Goal: Task Accomplishment & Management: Manage account settings

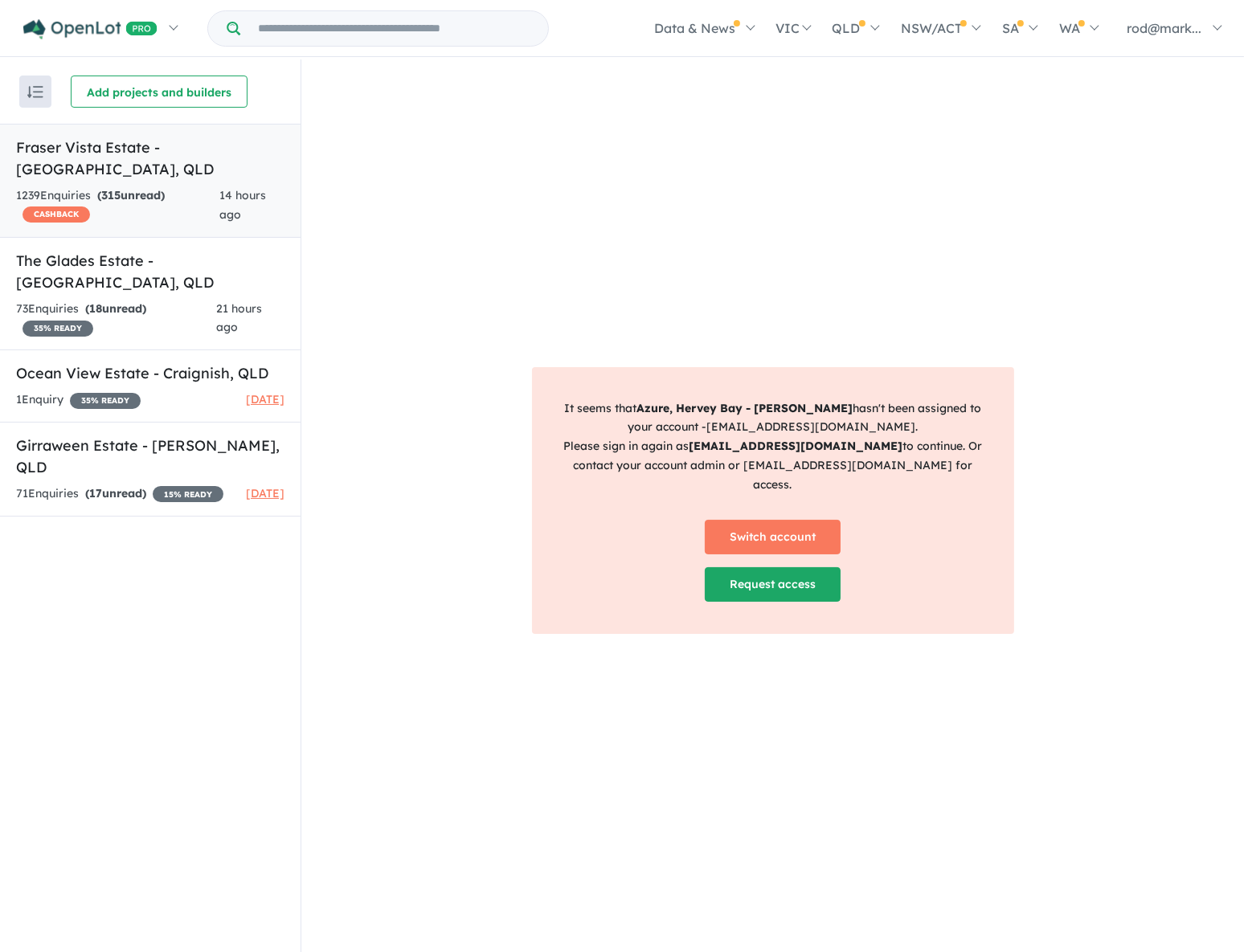
click at [71, 186] on div "1239 Enquir ies ( 315 unread) CASHBACK" at bounding box center [117, 206] width 203 height 39
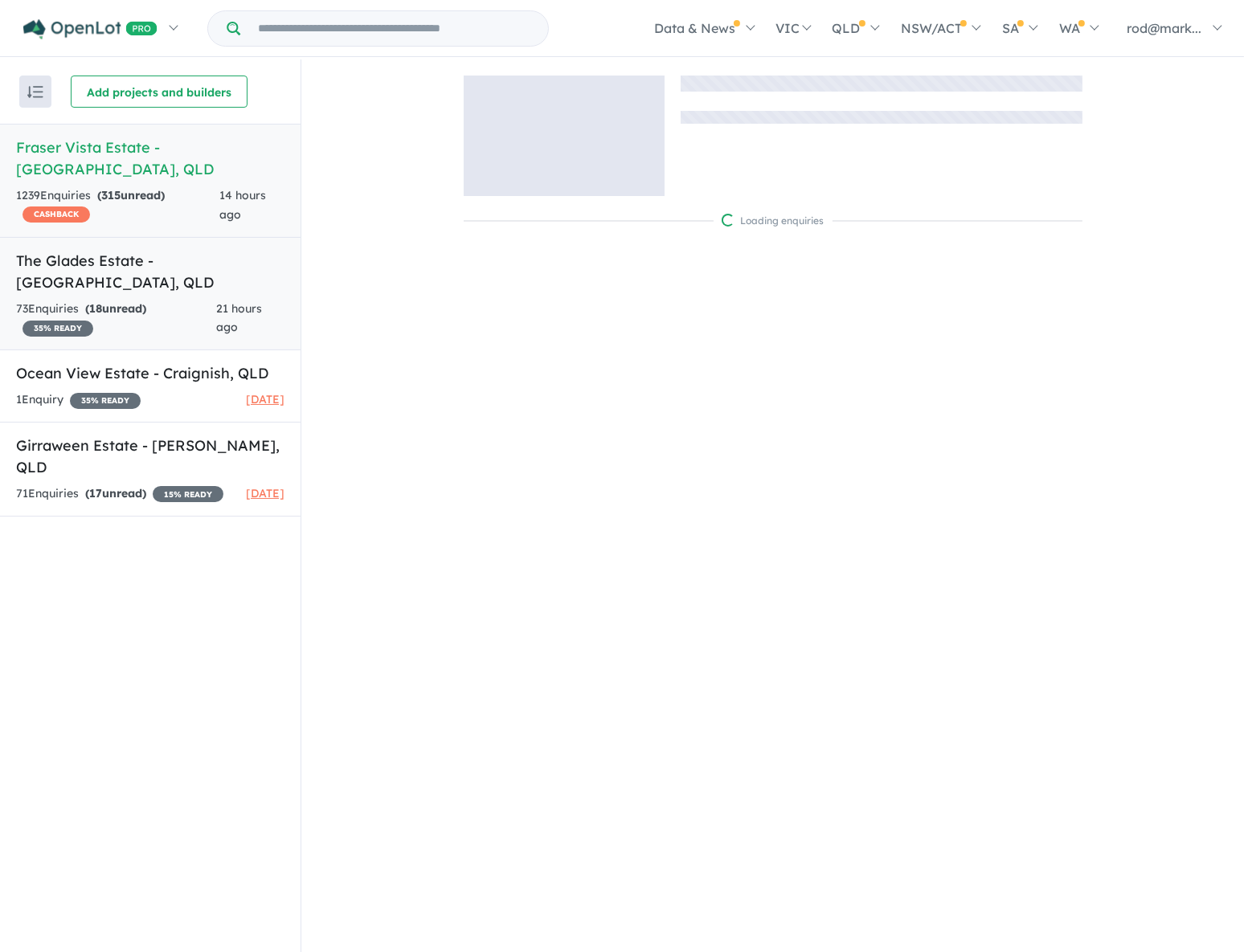
click at [76, 250] on h5 "The Glades Estate - Wondunna , QLD" at bounding box center [150, 272] width 268 height 43
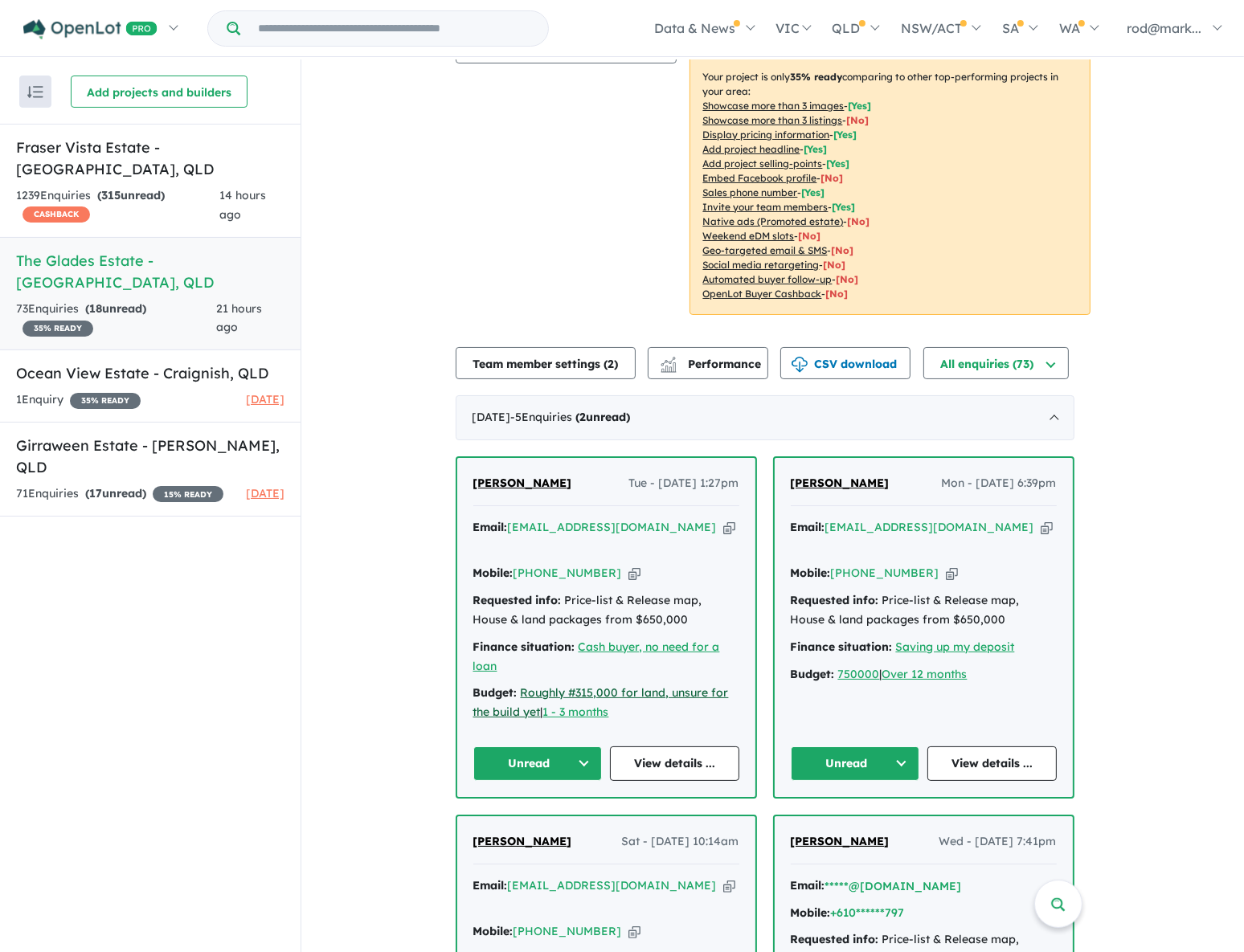
scroll to position [365, 0]
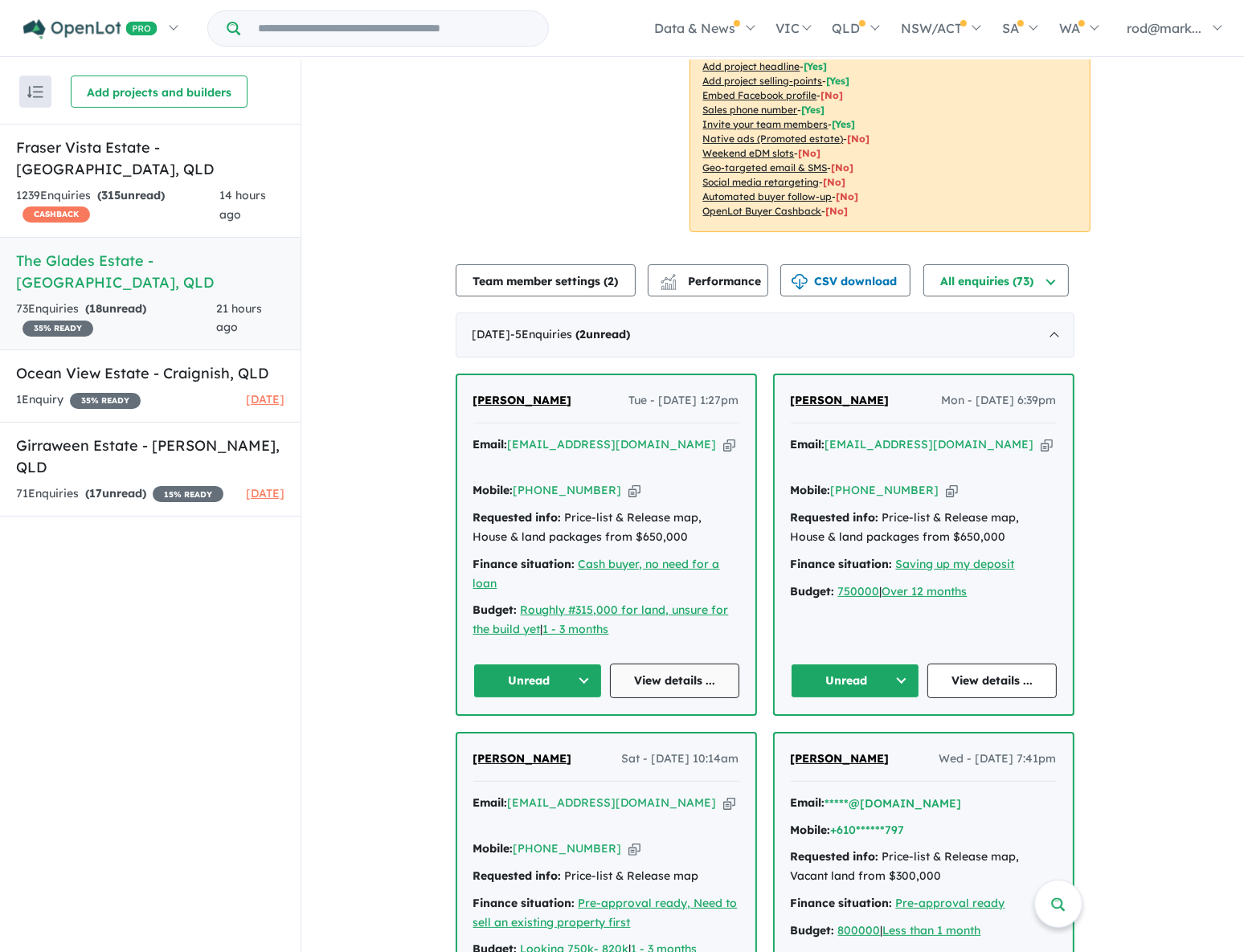
click at [672, 664] on link "View details ..." at bounding box center [674, 680] width 129 height 35
click at [585, 664] on button "Unread" at bounding box center [538, 680] width 129 height 35
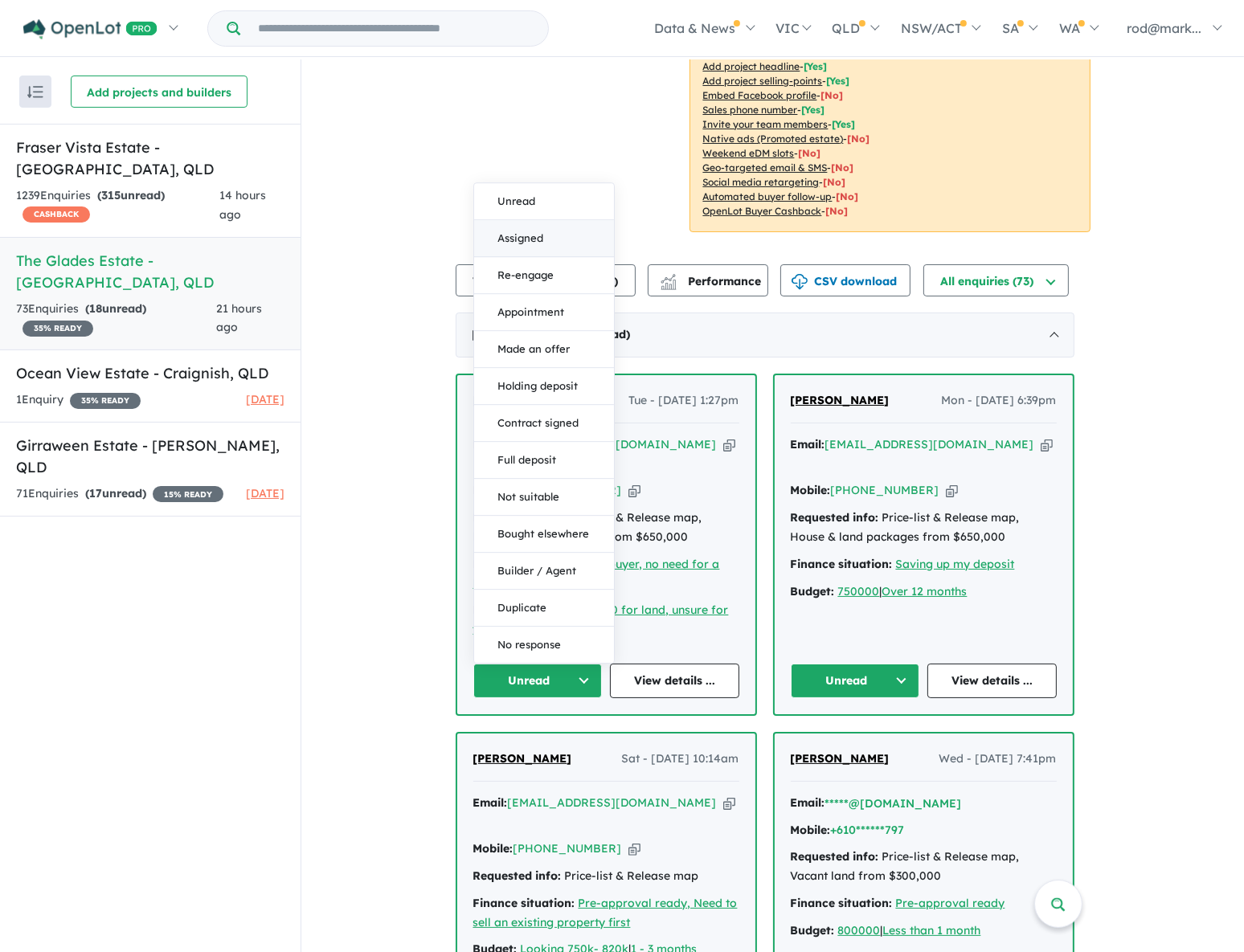
click at [539, 227] on button "Assigned" at bounding box center [544, 239] width 140 height 37
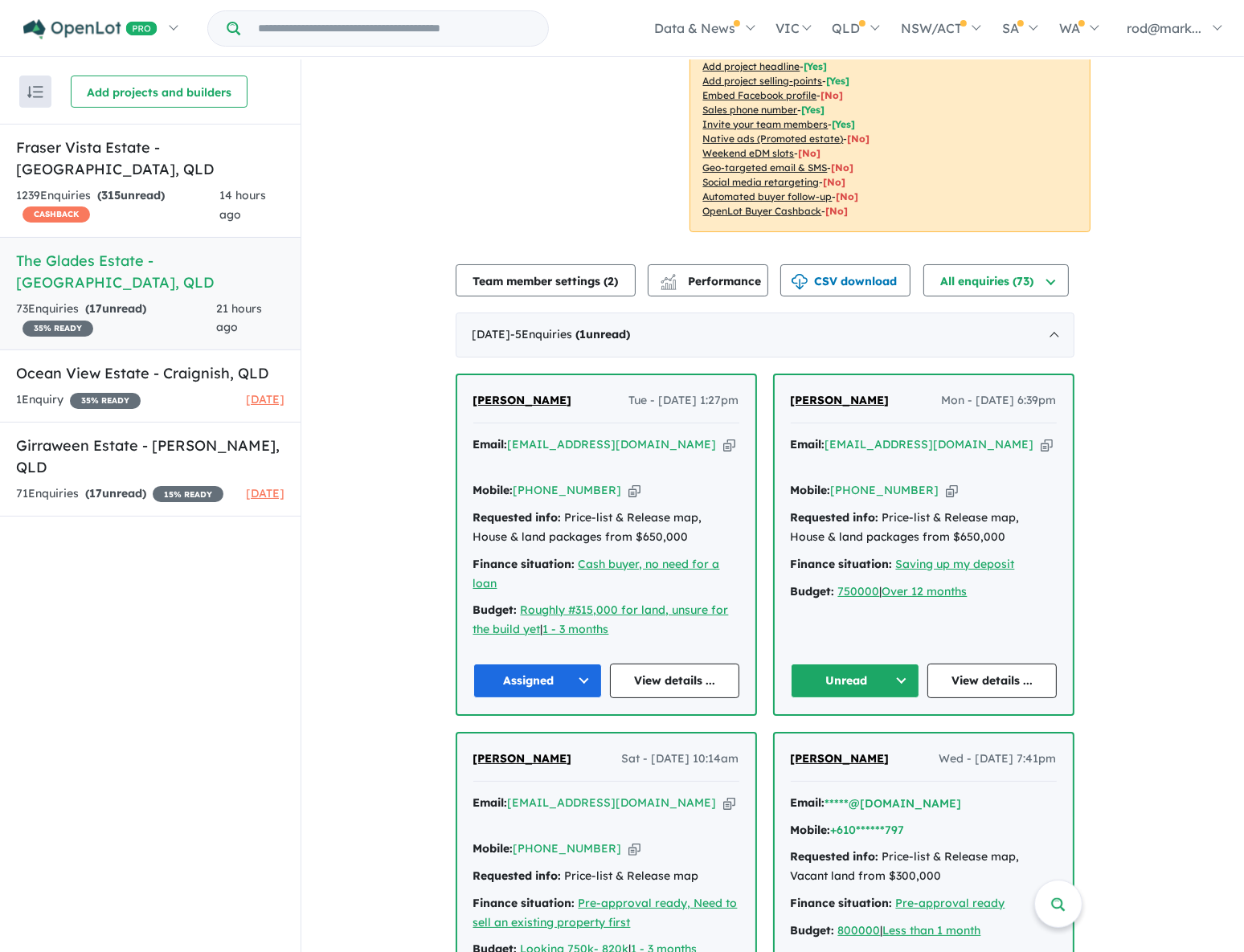
click at [901, 664] on button "Unread" at bounding box center [855, 680] width 129 height 35
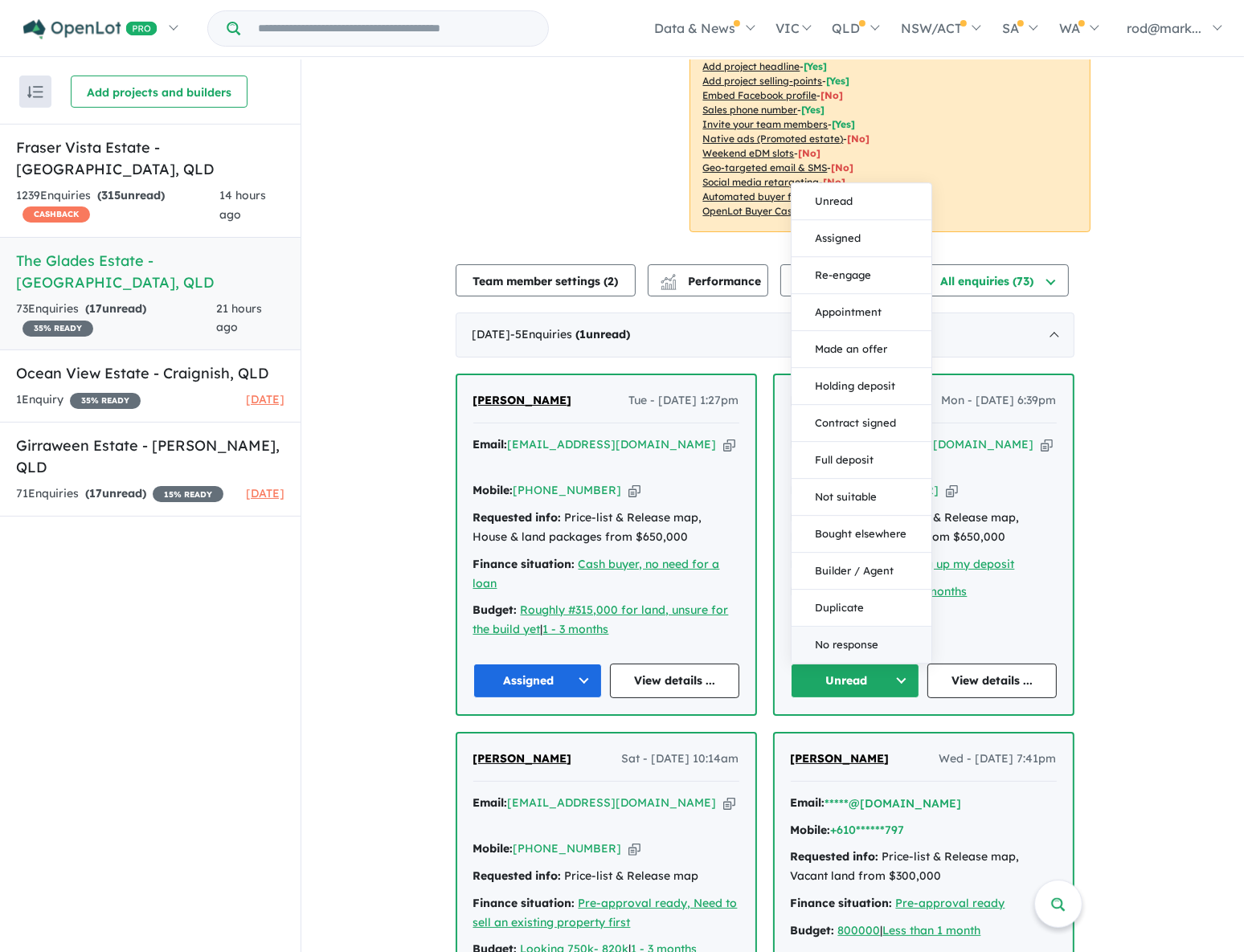
click at [890, 627] on button "No response" at bounding box center [861, 644] width 140 height 36
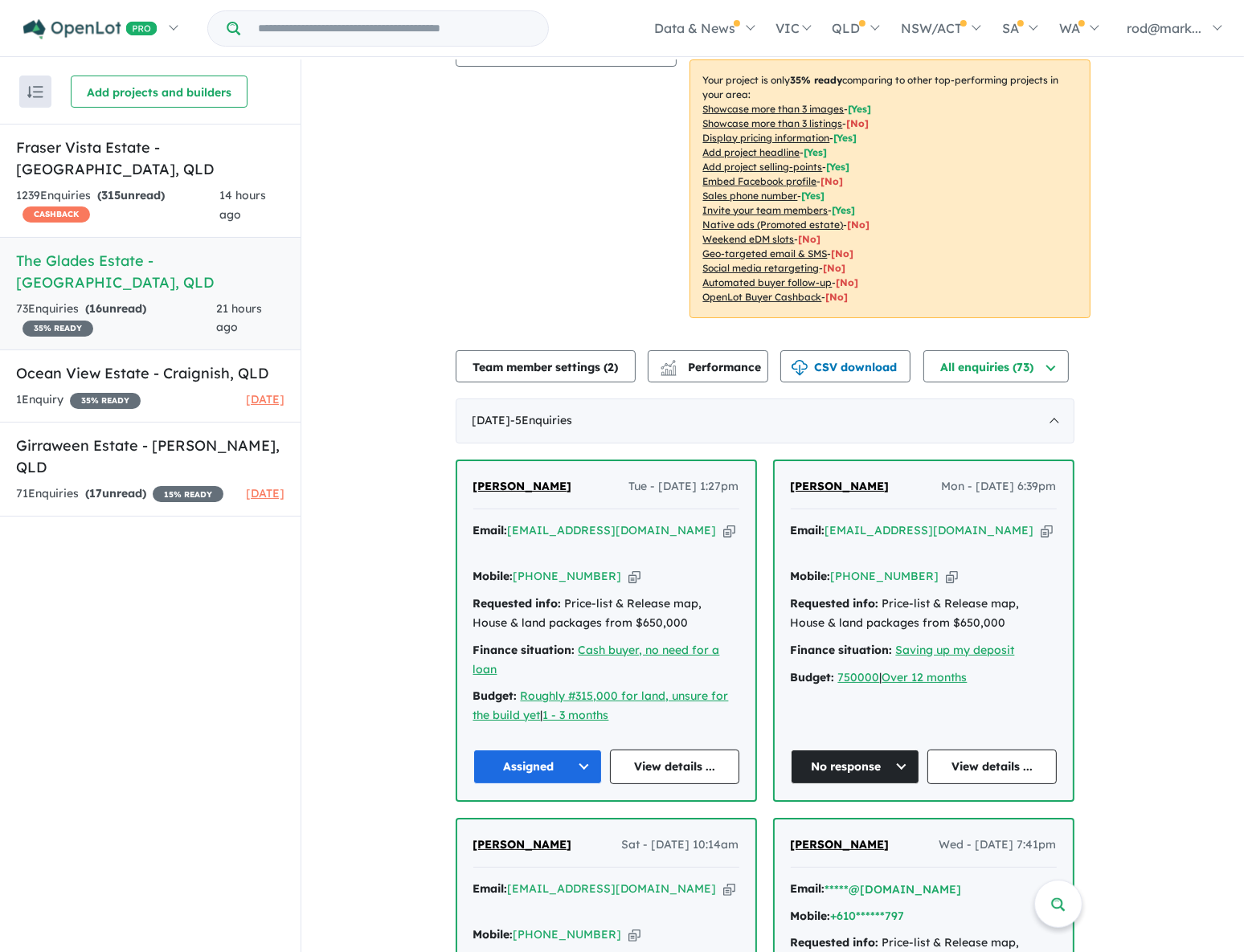
scroll to position [145, 0]
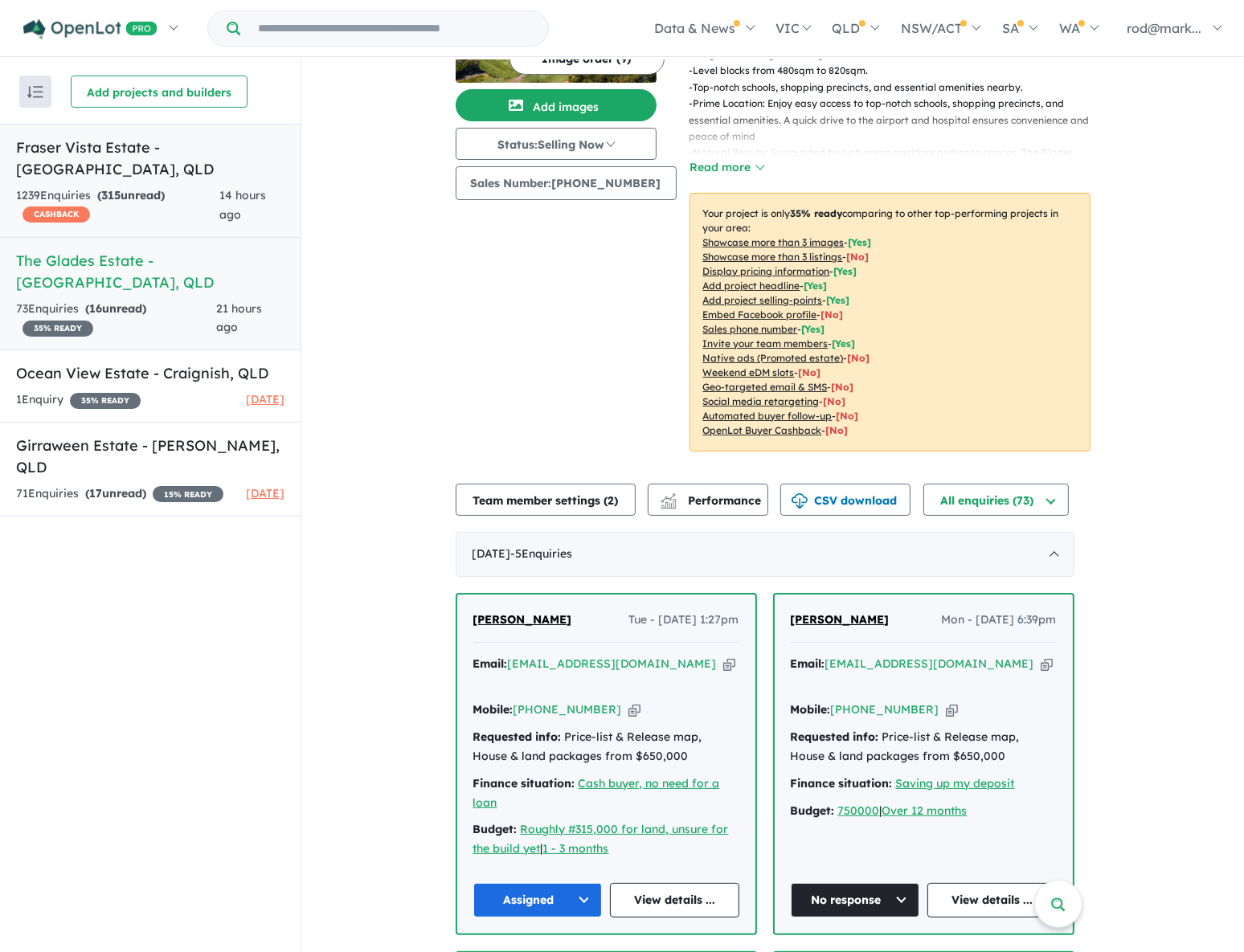
click at [143, 153] on h5 "Fraser Vista Estate - Booral , QLD" at bounding box center [150, 158] width 268 height 43
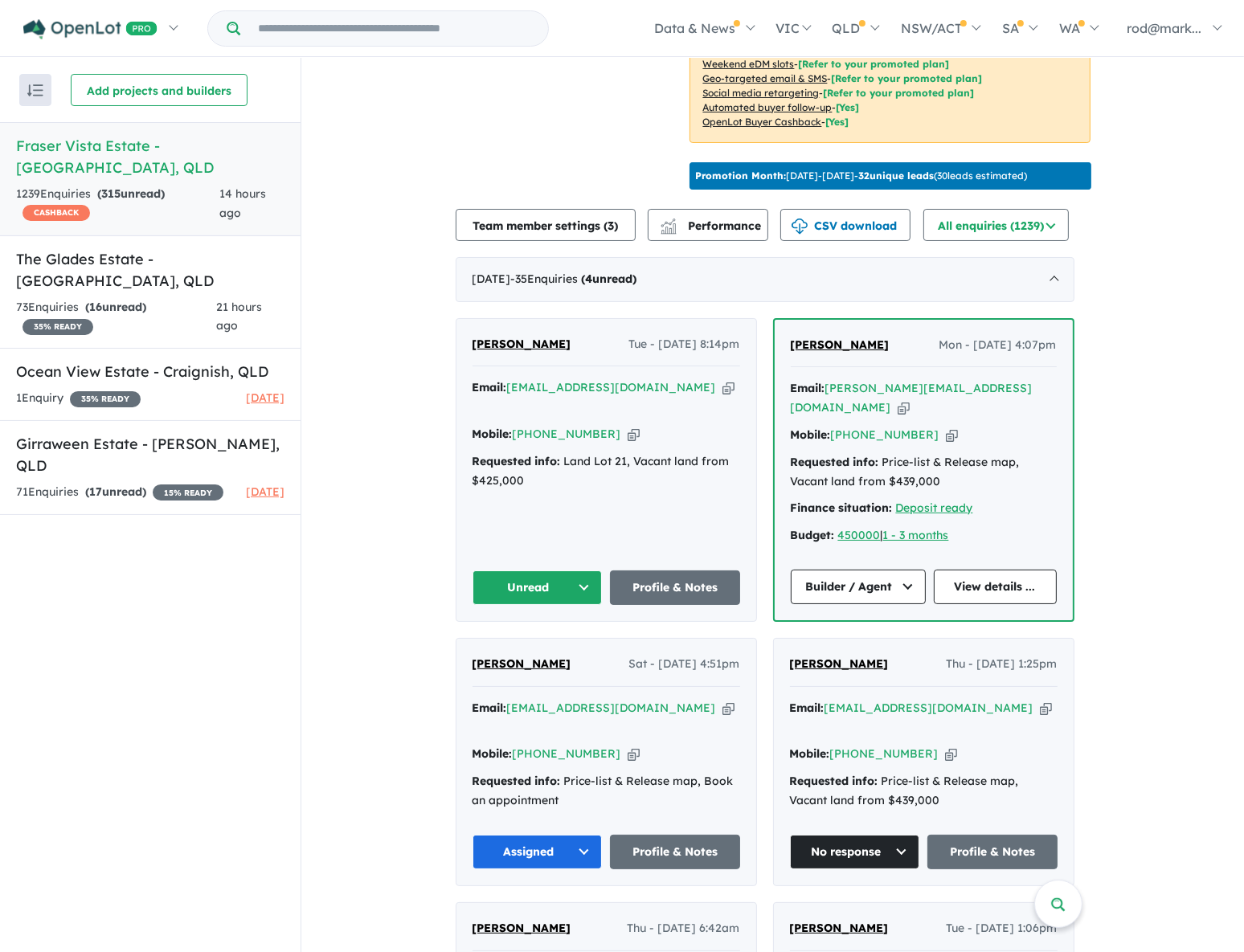
scroll to position [438, 0]
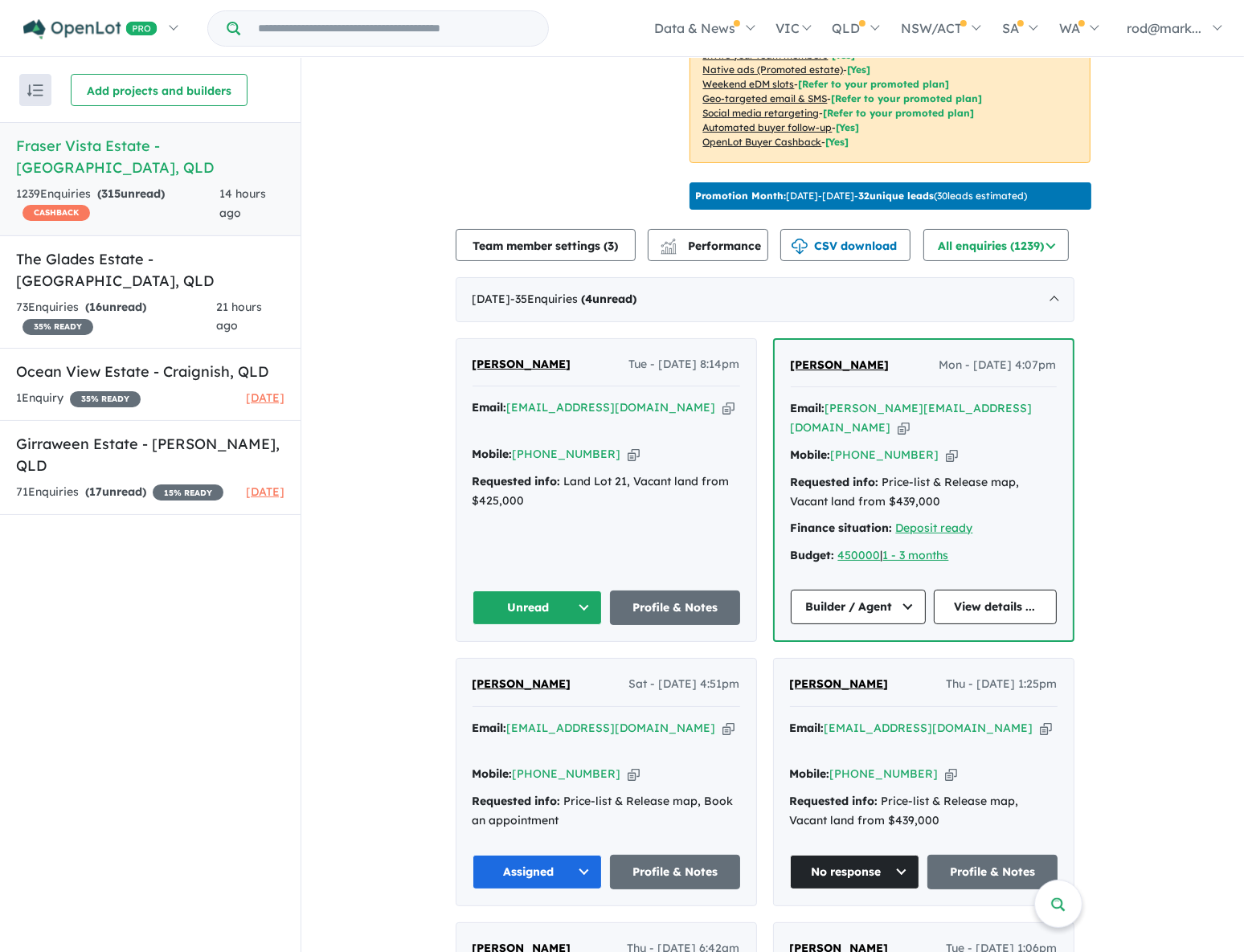
click at [722, 399] on icon "button" at bounding box center [728, 407] width 12 height 17
click at [592, 590] on button "Unread" at bounding box center [538, 607] width 130 height 35
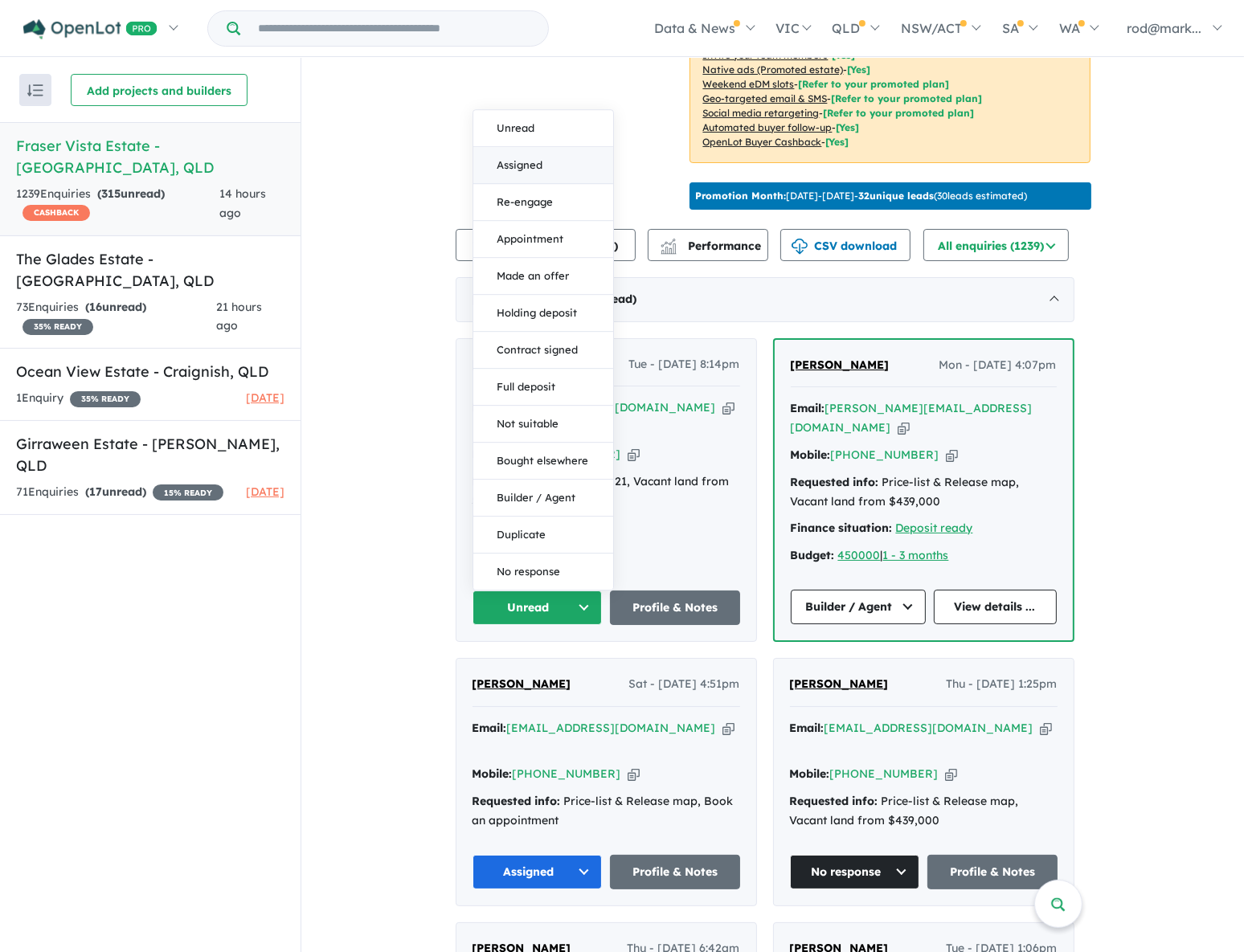
click at [531, 147] on button "Assigned" at bounding box center [543, 165] width 140 height 37
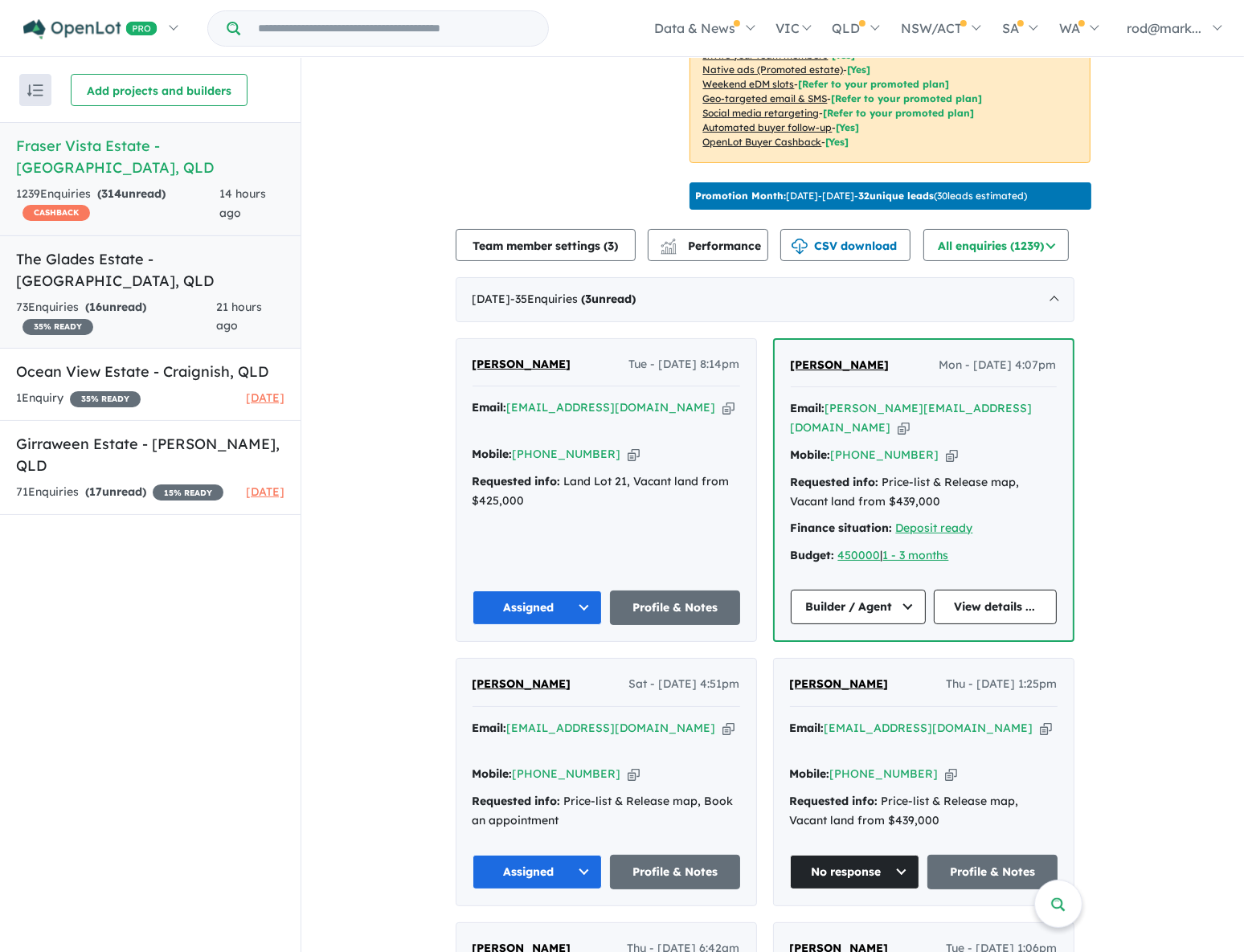
click at [129, 248] on h5 "The Glades Estate - Wondunna , QLD" at bounding box center [150, 270] width 268 height 43
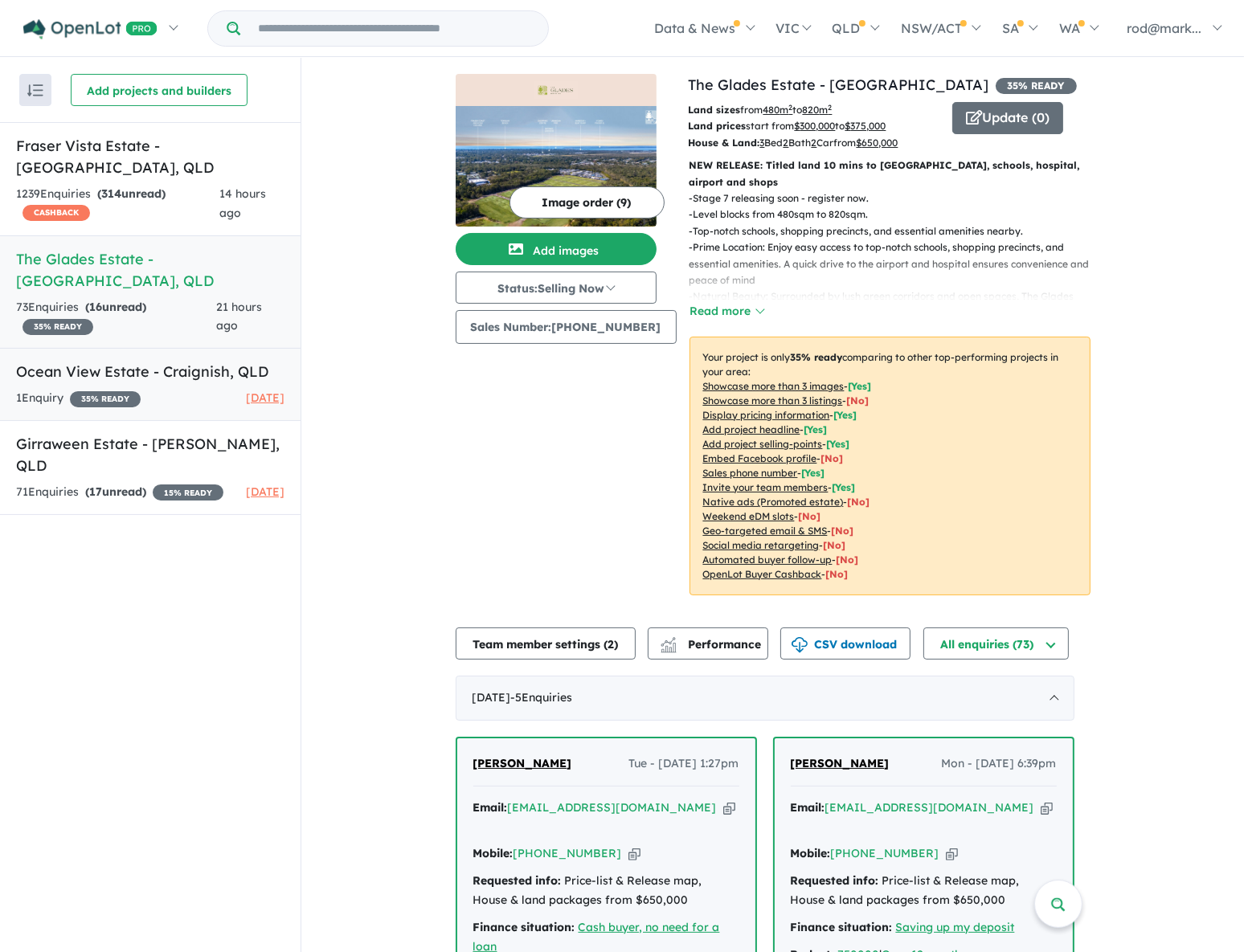
click at [133, 361] on h5 "Ocean View Estate - Craignish , QLD" at bounding box center [150, 371] width 268 height 22
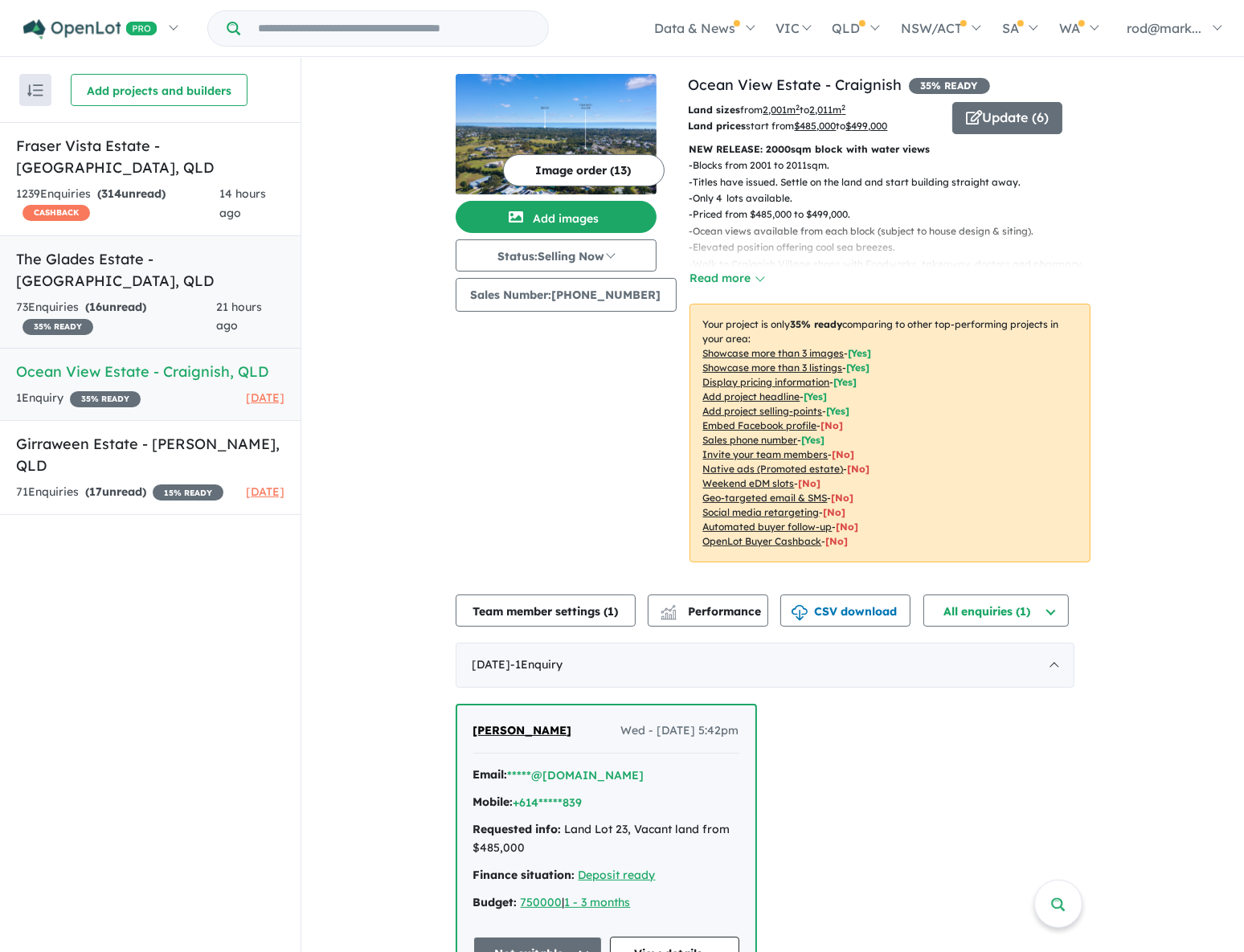
click at [124, 300] on strong "( 16 unread)" at bounding box center [116, 307] width 61 height 14
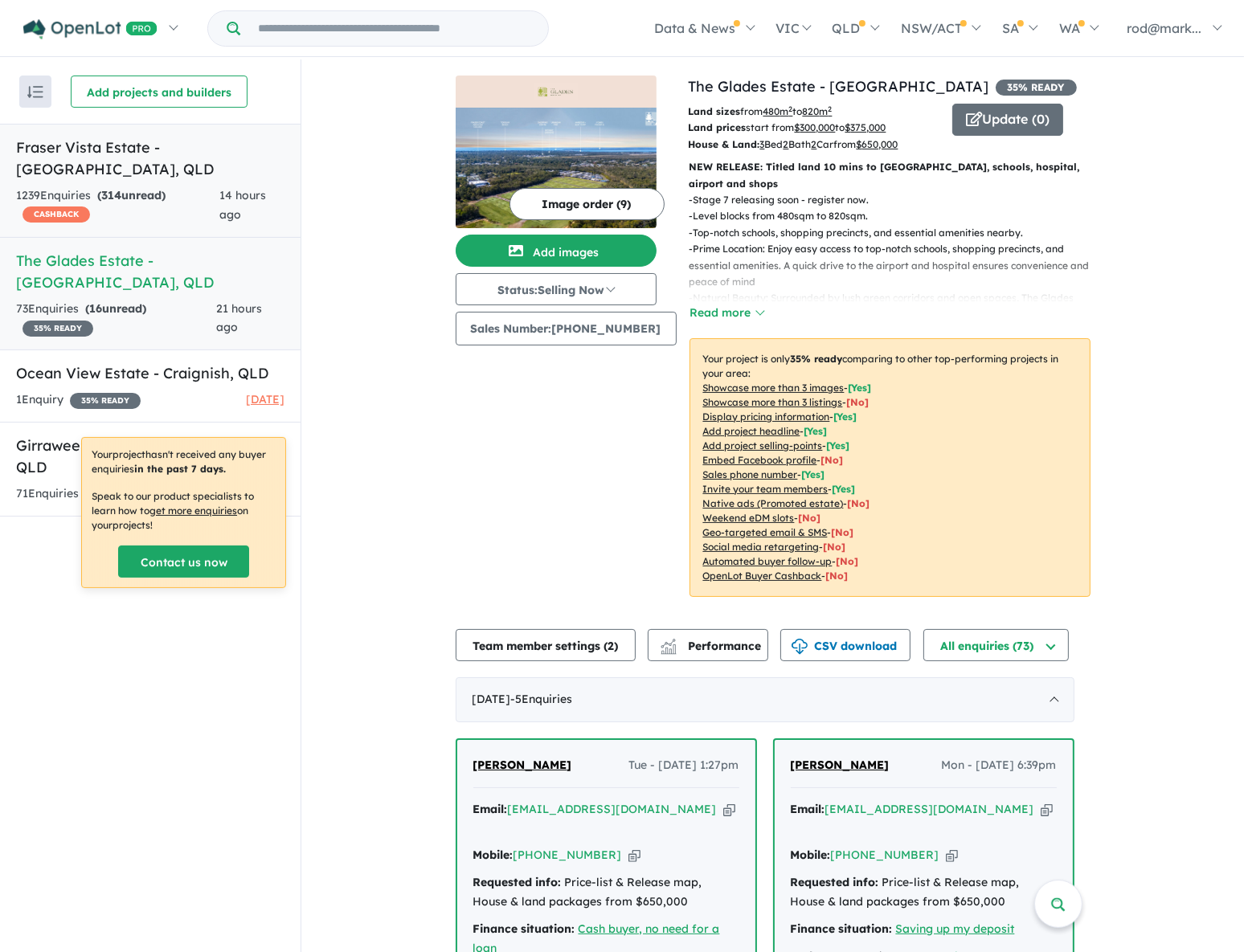
click at [92, 156] on h5 "Fraser Vista Estate - Booral , QLD" at bounding box center [150, 158] width 268 height 43
